Goal: Task Accomplishment & Management: Manage account settings

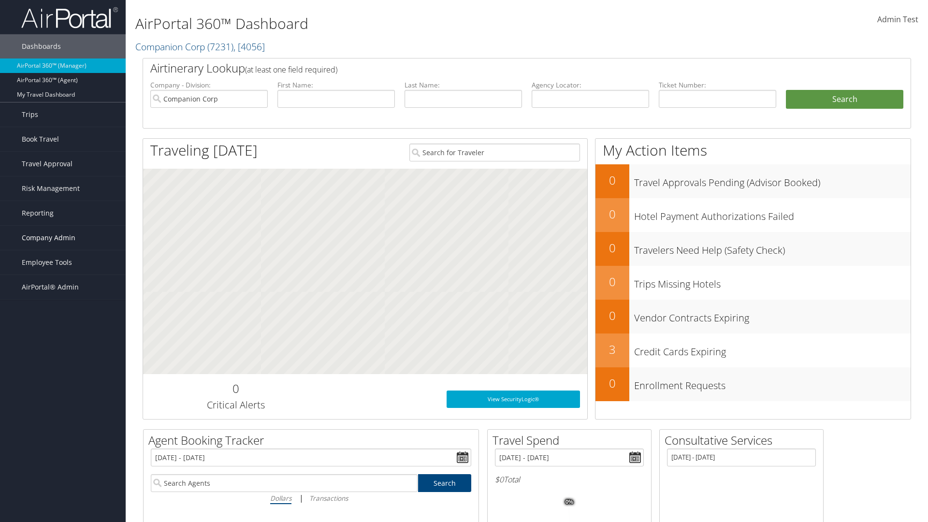
click at [63, 238] on span "Company Admin" at bounding box center [49, 238] width 54 height 24
click at [0, 0] on link "Airtinerary® Settings" at bounding box center [0, 0] width 0 height 0
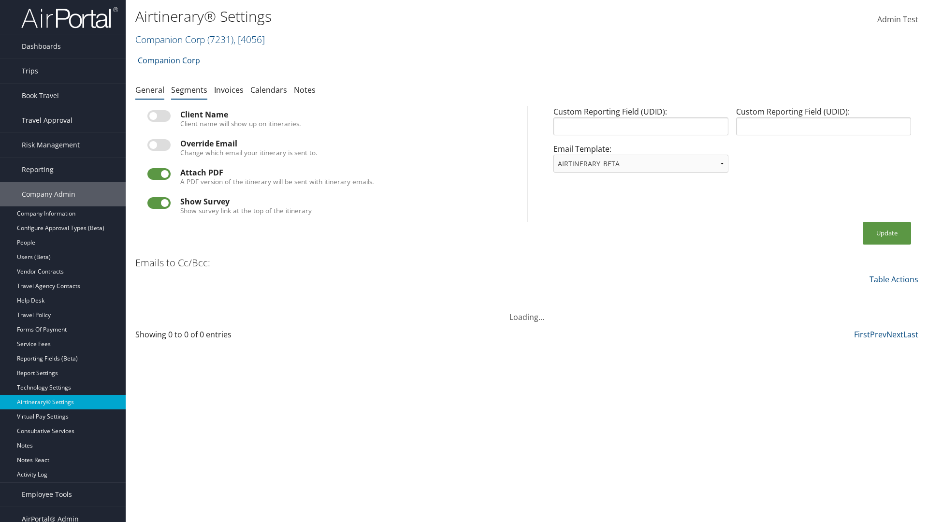
click at [189, 89] on link "Segments" at bounding box center [189, 90] width 36 height 11
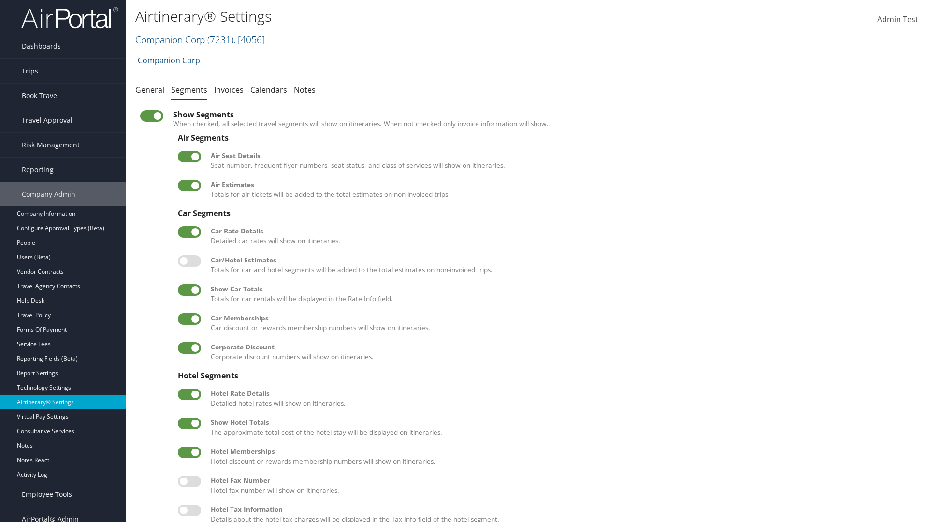
scroll to position [131, 0]
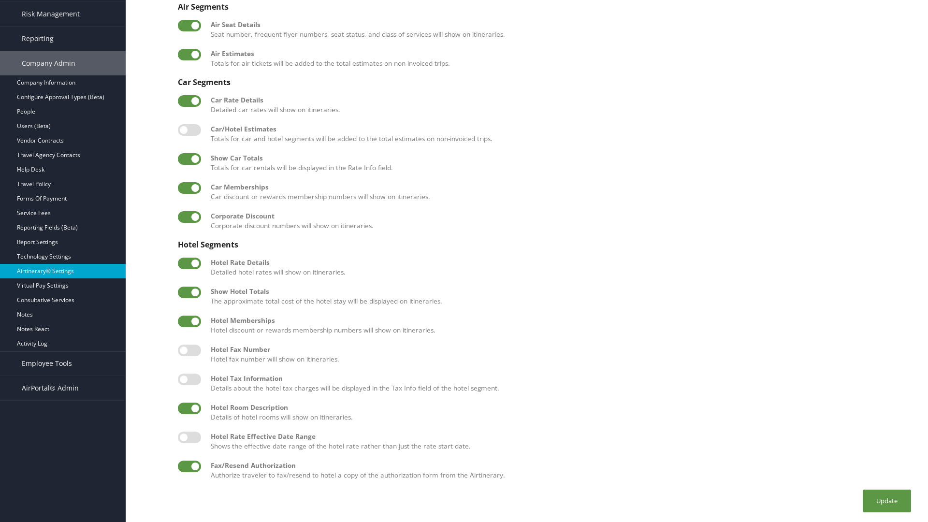
click at [189, 408] on label at bounding box center [189, 409] width 23 height 12
click at [189, 408] on input "checkbox" at bounding box center [186, 410] width 6 height 6
click at [189, 408] on label at bounding box center [189, 409] width 23 height 12
click at [189, 408] on input "checkbox" at bounding box center [186, 410] width 6 height 6
checkbox input "true"
